Goal: Task Accomplishment & Management: Complete application form

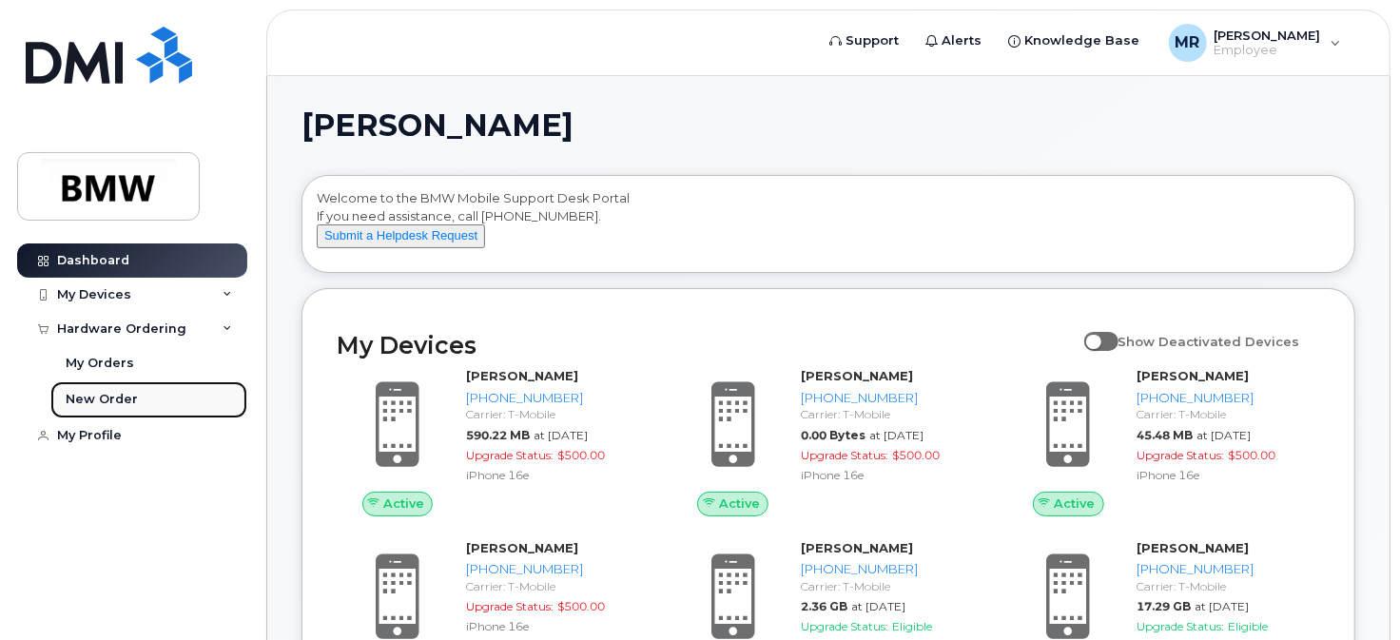
click at [124, 401] on div "New Order" at bounding box center [102, 399] width 72 height 17
click at [120, 398] on div "New Order" at bounding box center [102, 399] width 72 height 17
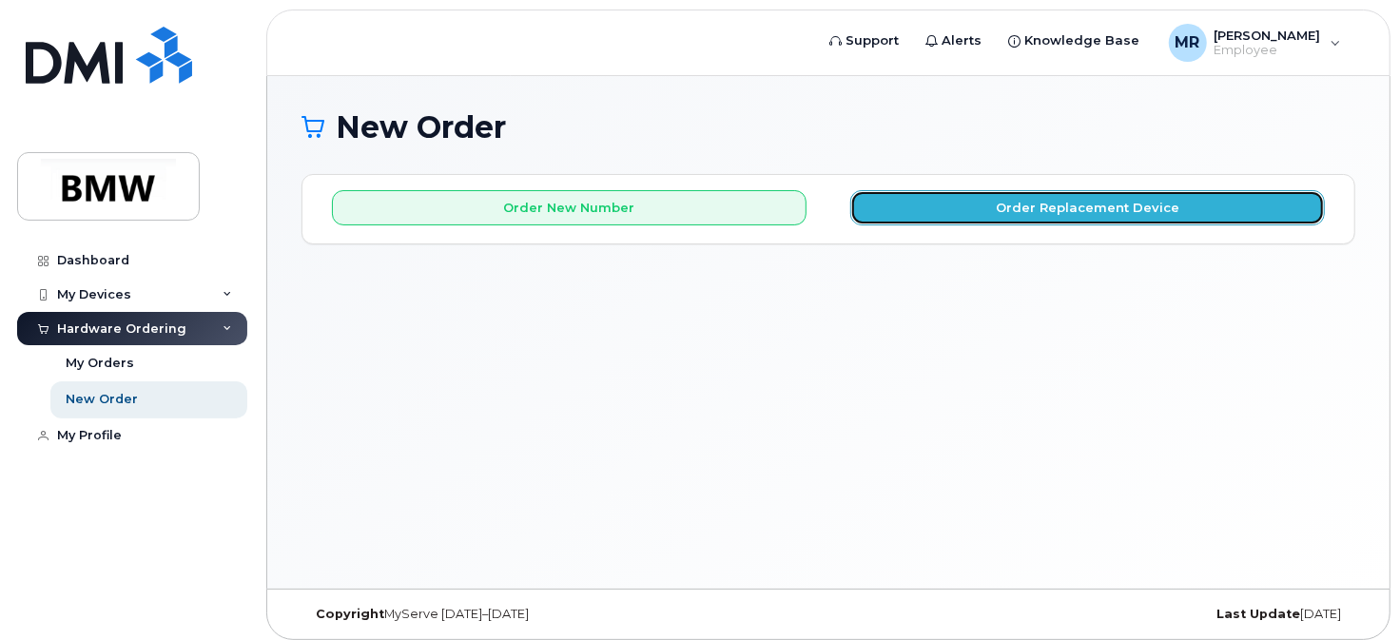
click at [1047, 204] on button "Order Replacement Device" at bounding box center [1087, 207] width 475 height 35
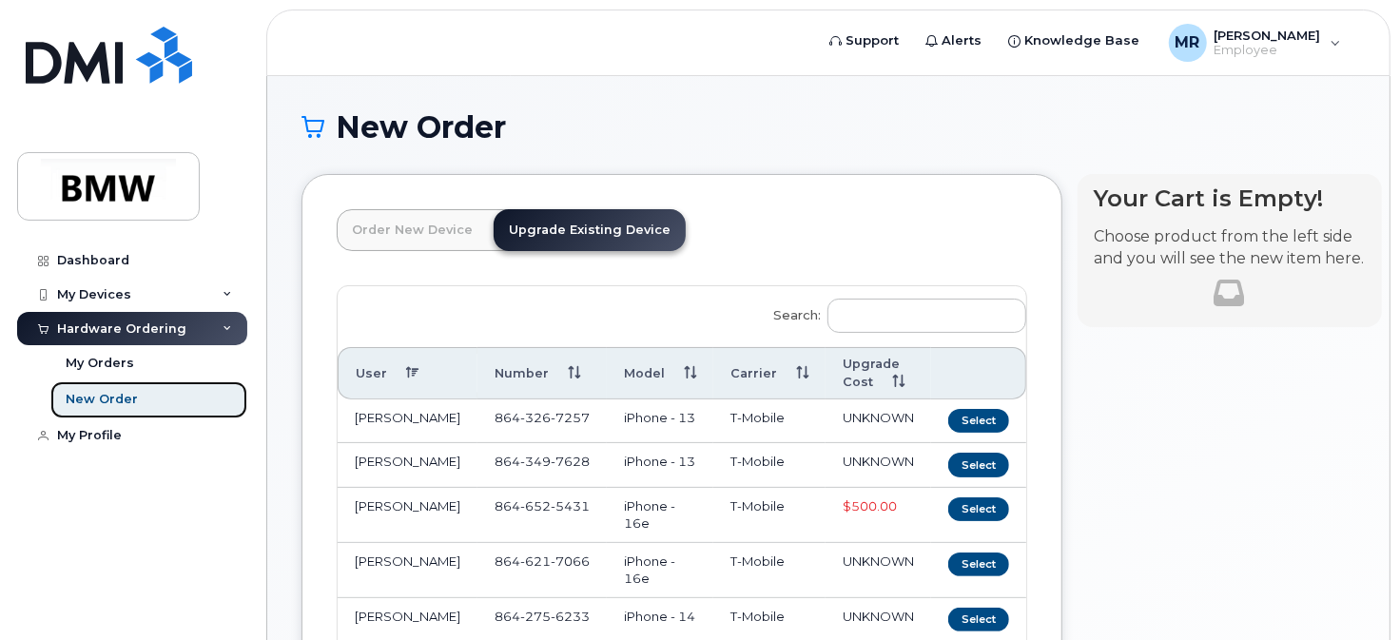
click at [117, 395] on div "New Order" at bounding box center [102, 399] width 72 height 17
click at [425, 234] on link "Order New Device" at bounding box center [412, 230] width 151 height 42
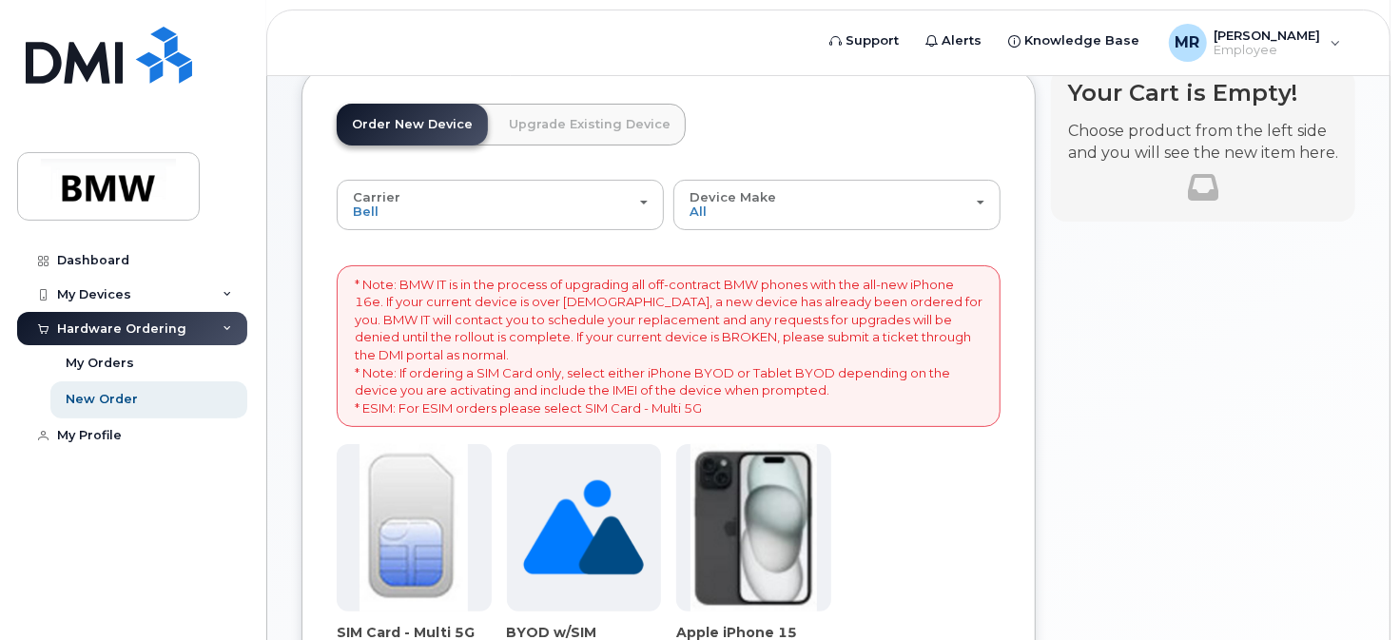
scroll to position [73, 0]
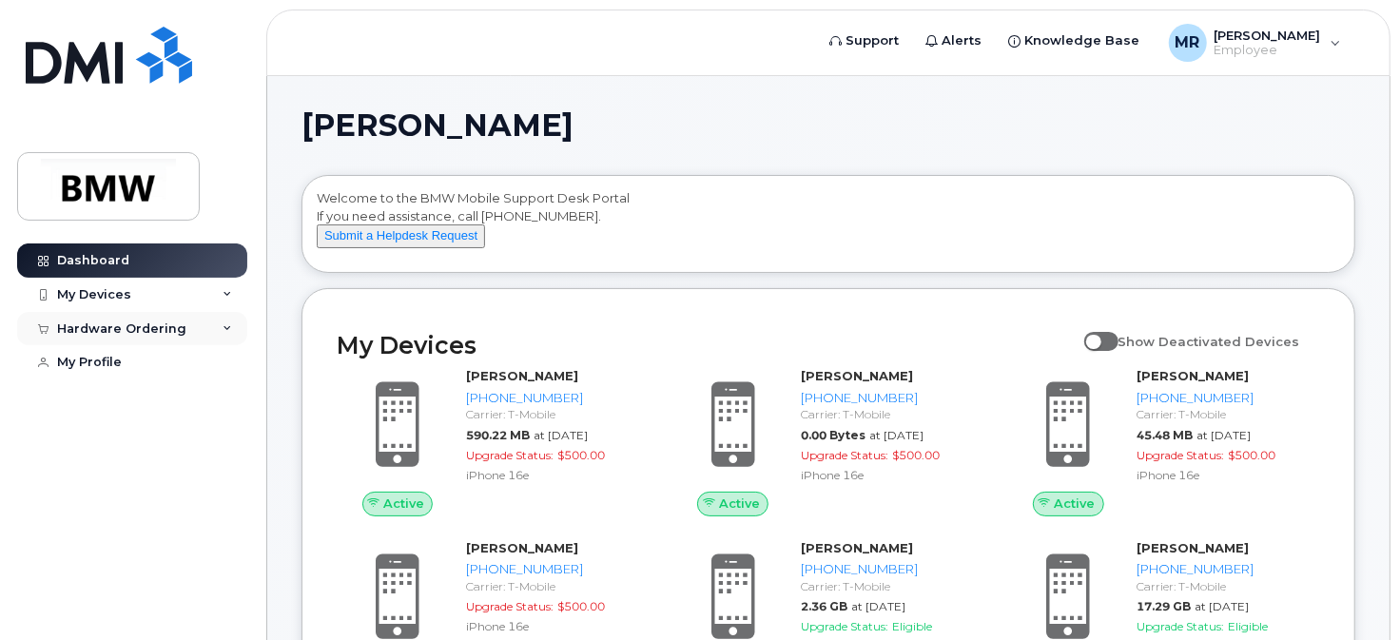
click at [117, 331] on div "Hardware Ordering" at bounding box center [121, 328] width 129 height 15
click at [116, 398] on div "New Order" at bounding box center [102, 399] width 72 height 17
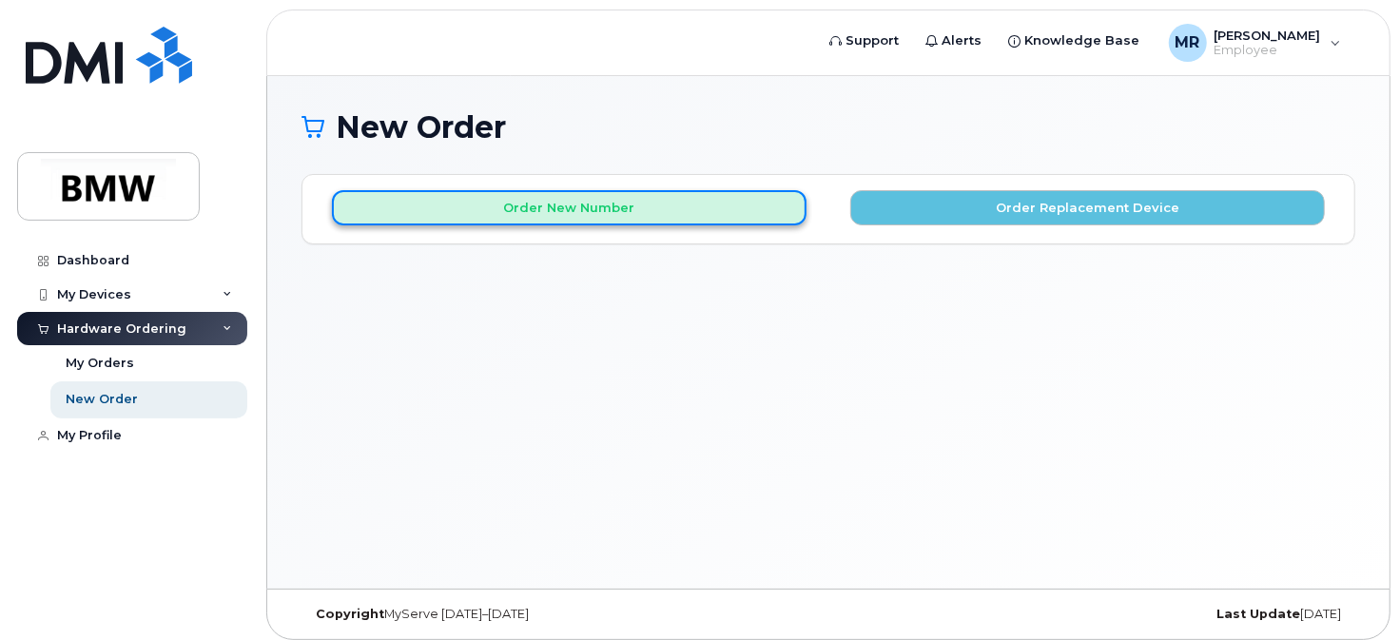
click at [773, 199] on button "Order New Number" at bounding box center [569, 207] width 475 height 35
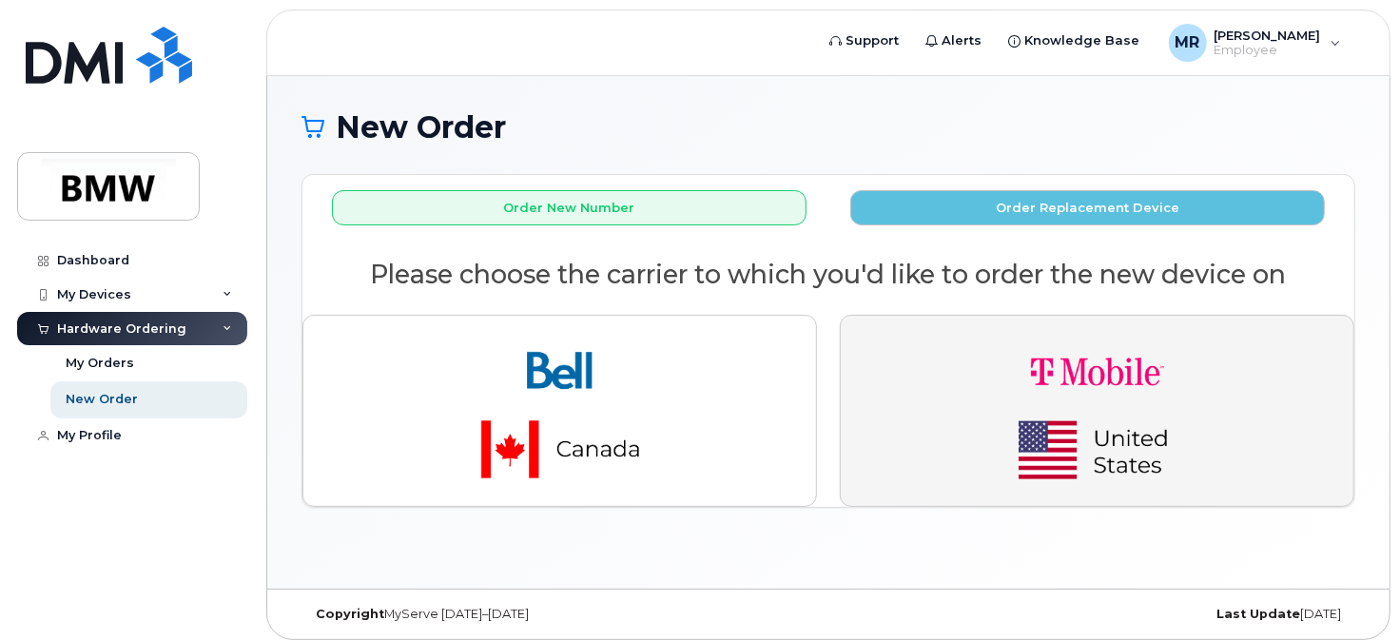
click at [1107, 405] on img "button" at bounding box center [1097, 411] width 266 height 160
